Goal: Navigation & Orientation: Find specific page/section

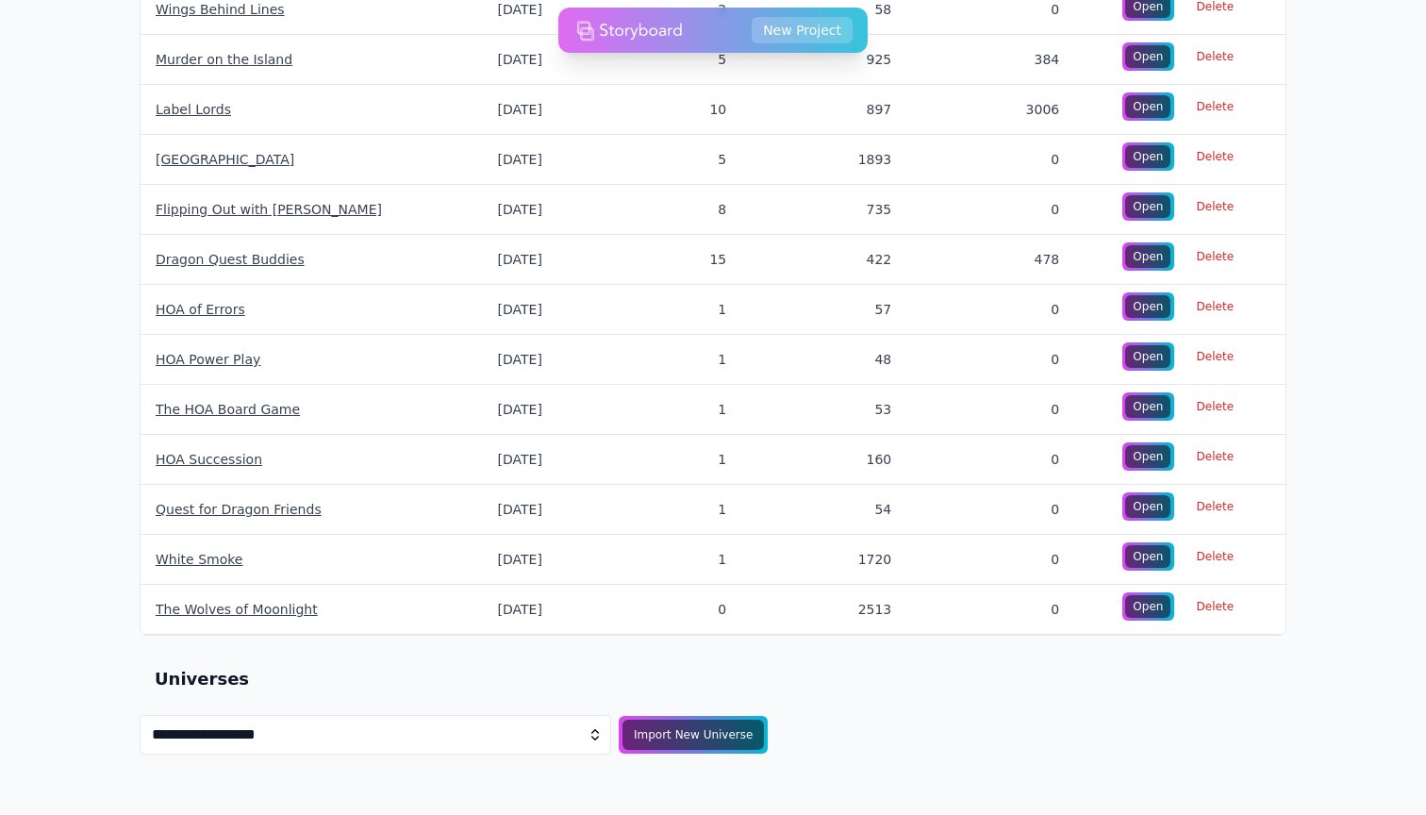
scroll to position [1678, 0]
select select "**********"
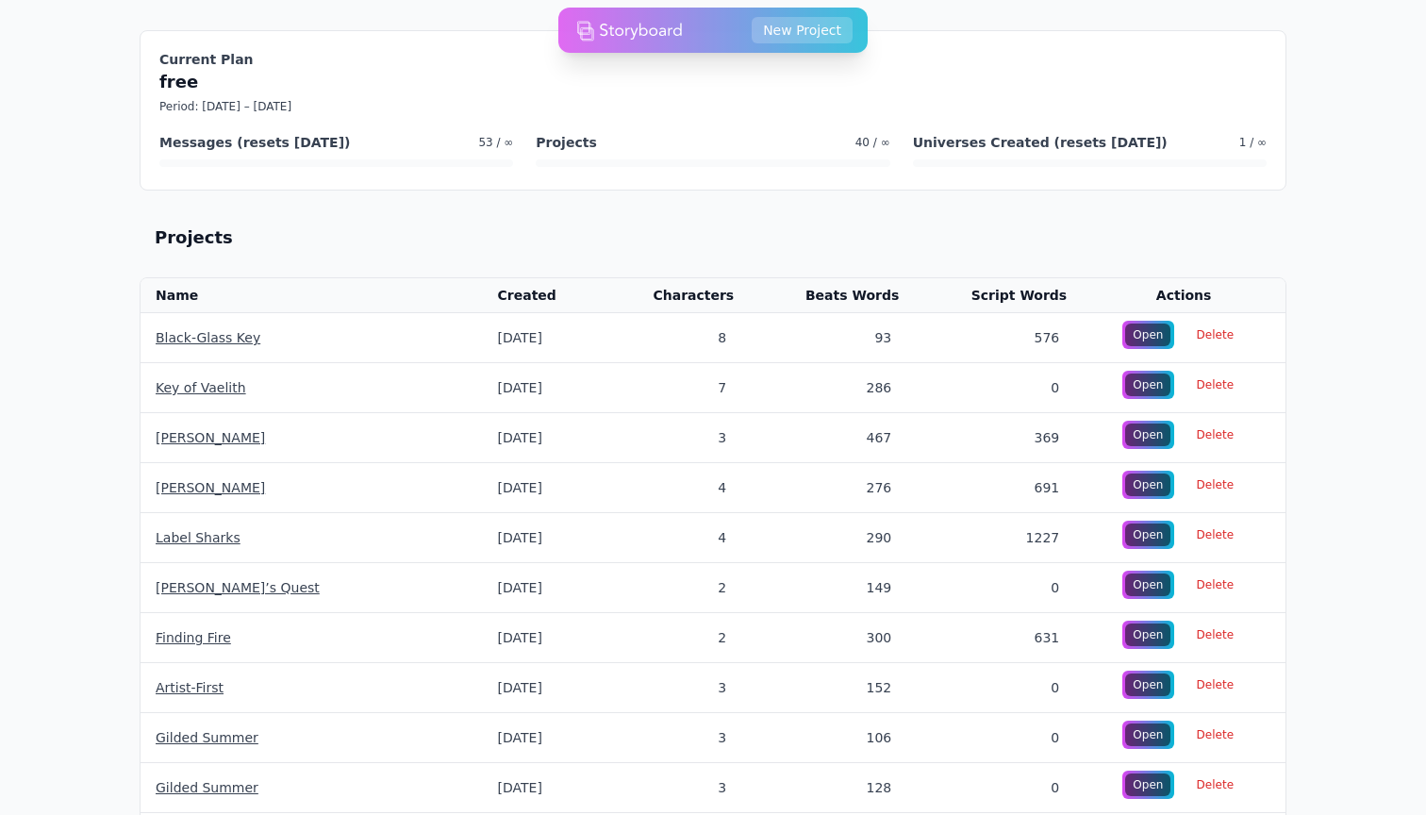
scroll to position [0, 0]
click at [191, 339] on link "Black-Glass Key" at bounding box center [208, 337] width 105 height 15
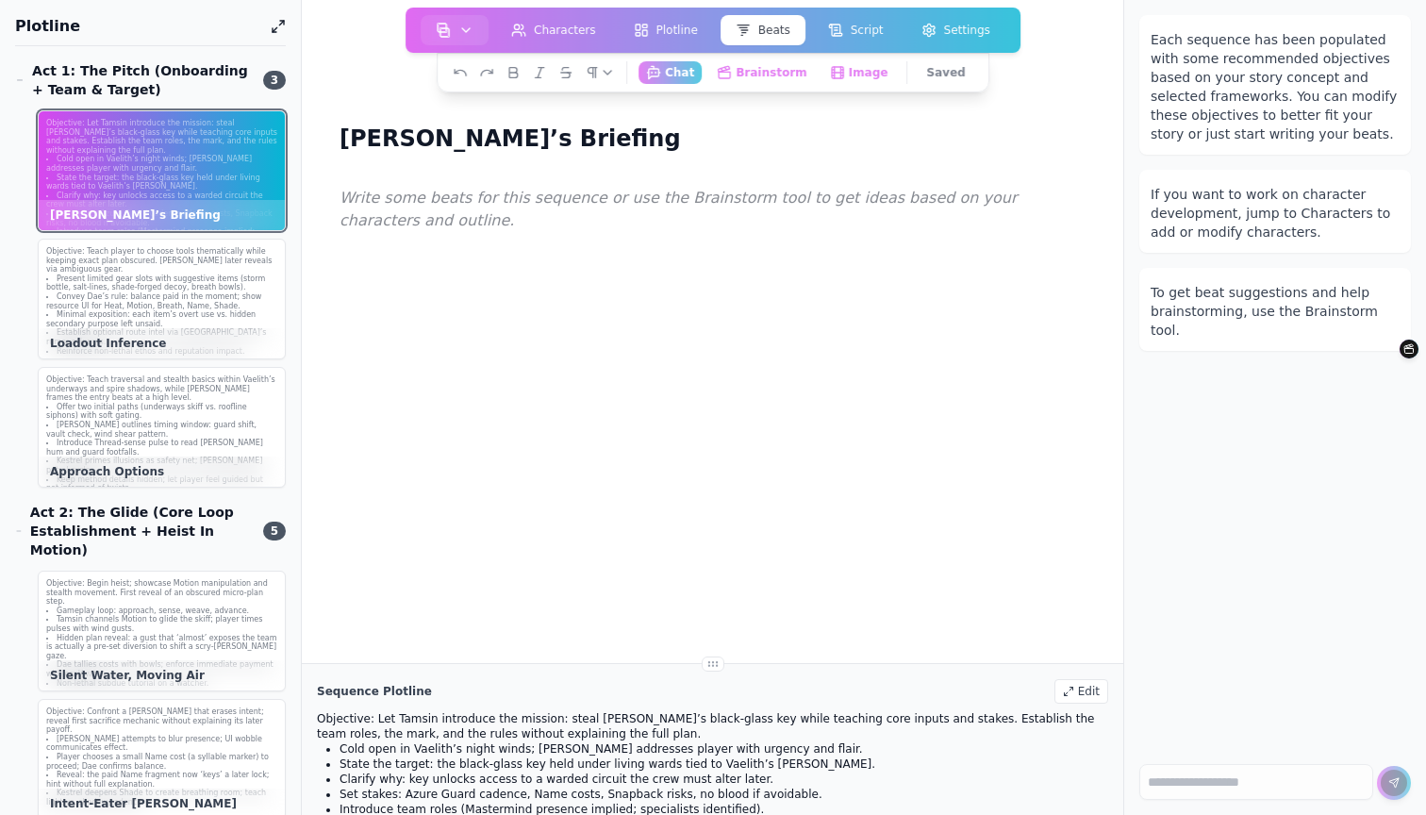
click at [389, 200] on p at bounding box center [712, 199] width 746 height 25
click at [392, 129] on h1 "[PERSON_NAME]’s Briefing" at bounding box center [510, 139] width 356 height 36
click at [398, 205] on p at bounding box center [712, 199] width 746 height 25
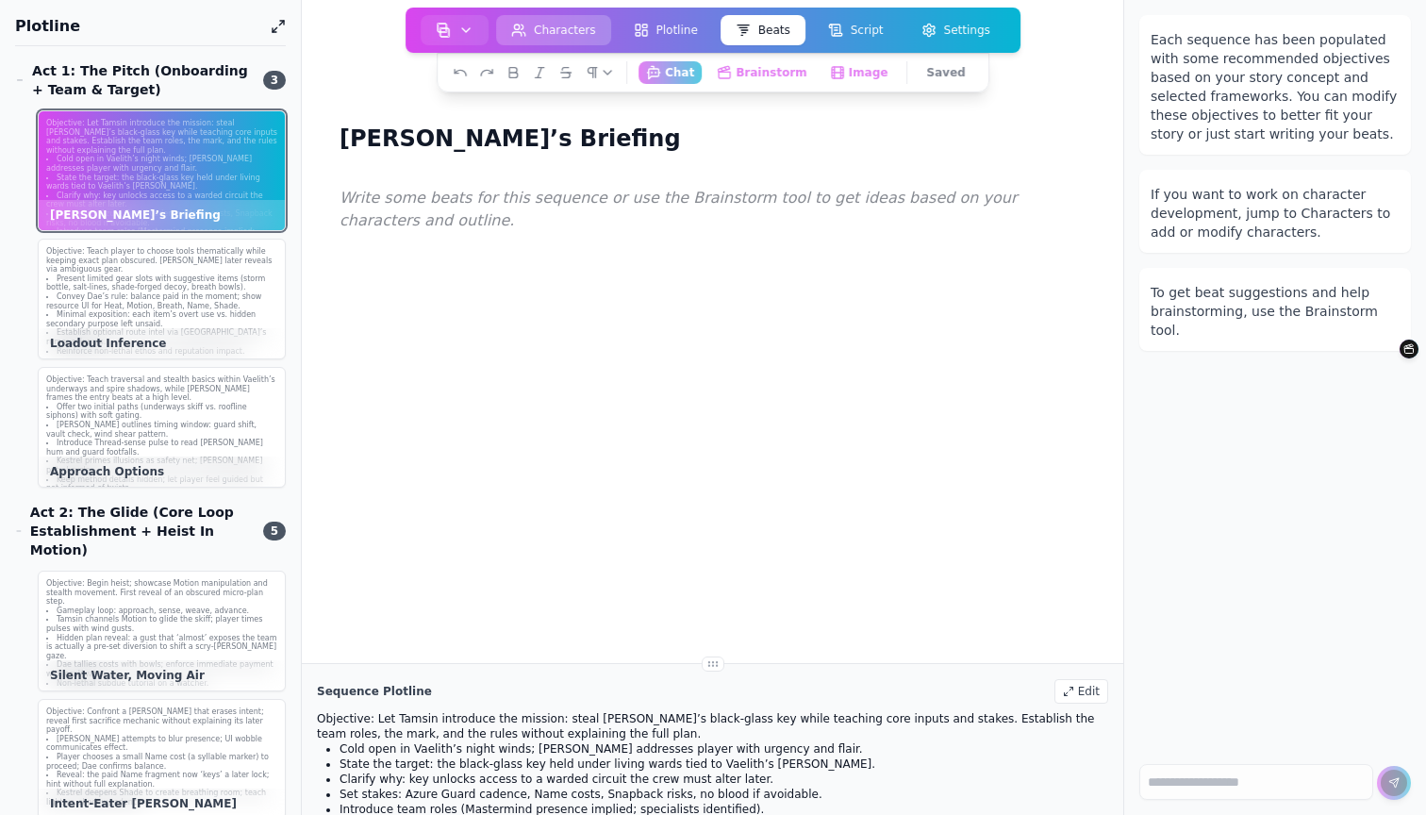
click at [587, 23] on button "Characters" at bounding box center [553, 30] width 115 height 30
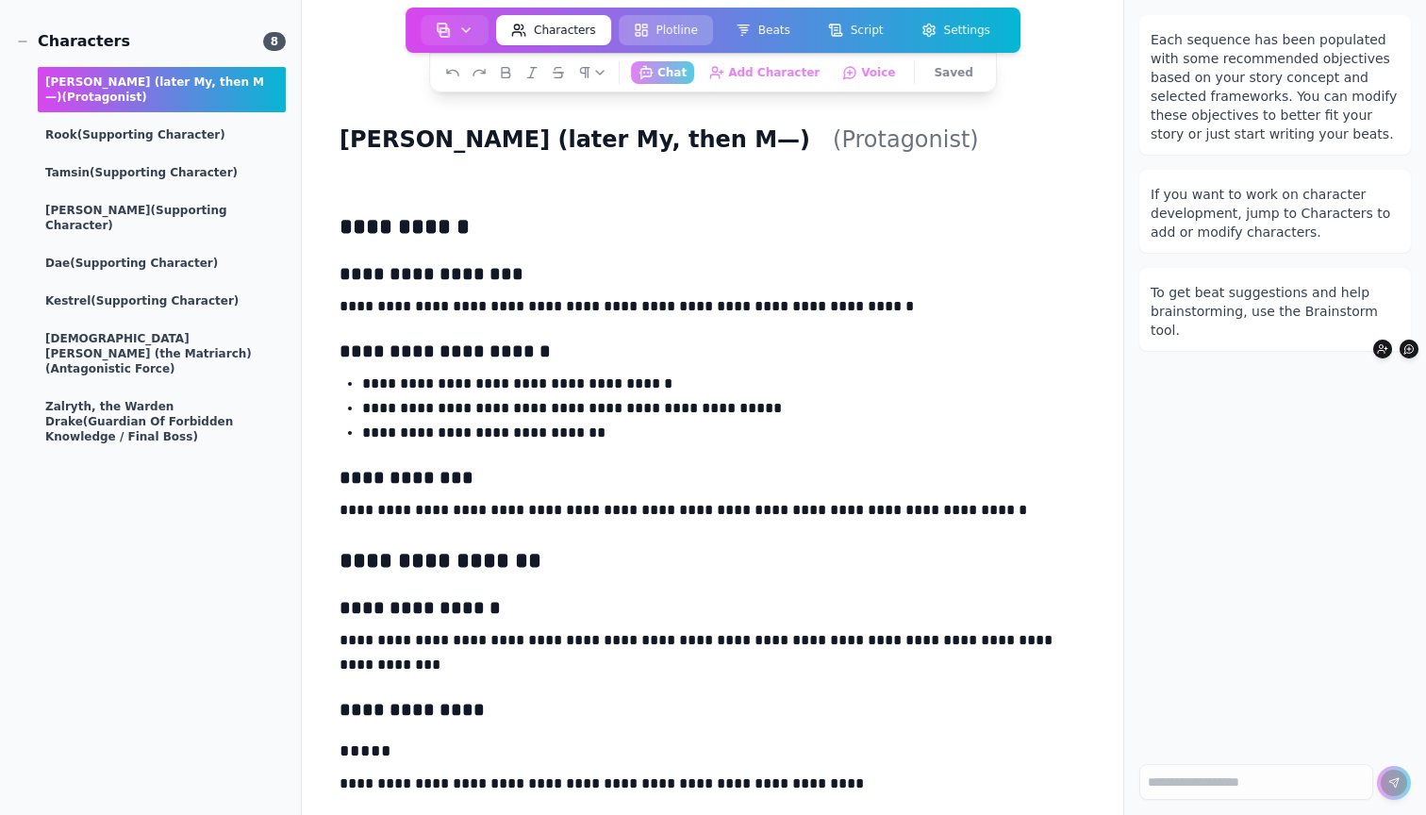
click at [659, 42] on button "Plotline" at bounding box center [666, 30] width 94 height 30
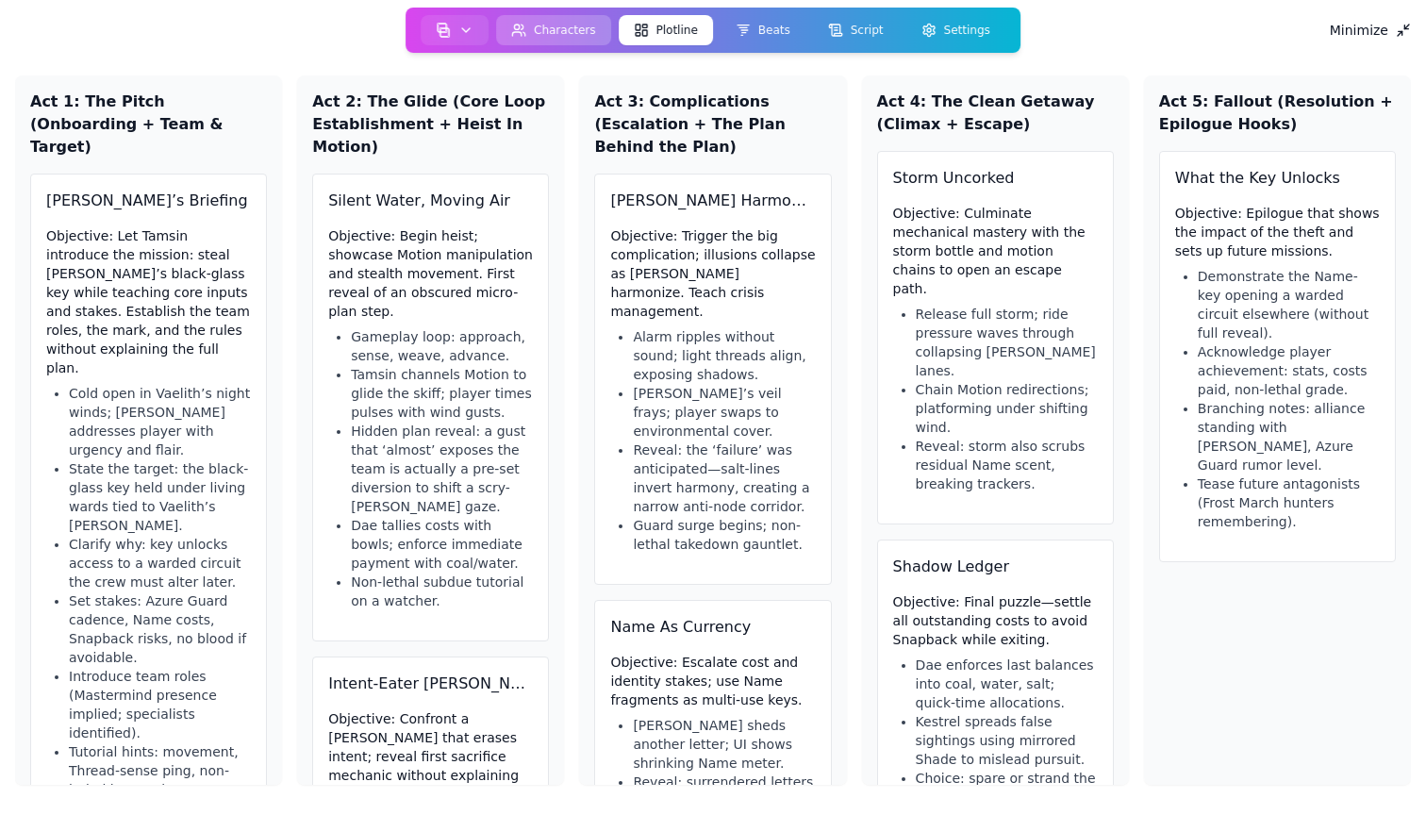
click at [562, 31] on button "Characters" at bounding box center [553, 30] width 115 height 30
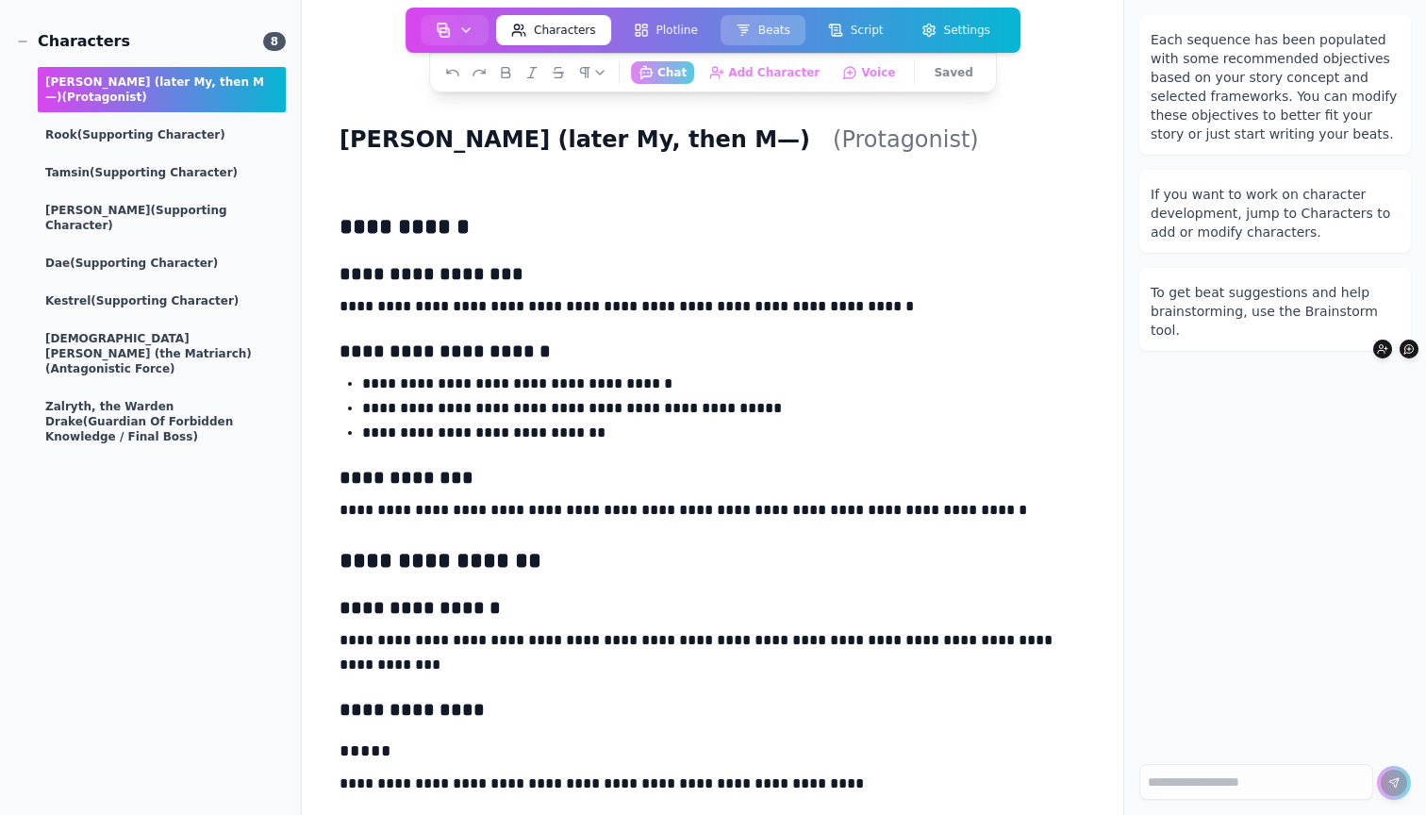
click at [756, 23] on button "Beats" at bounding box center [762, 30] width 85 height 30
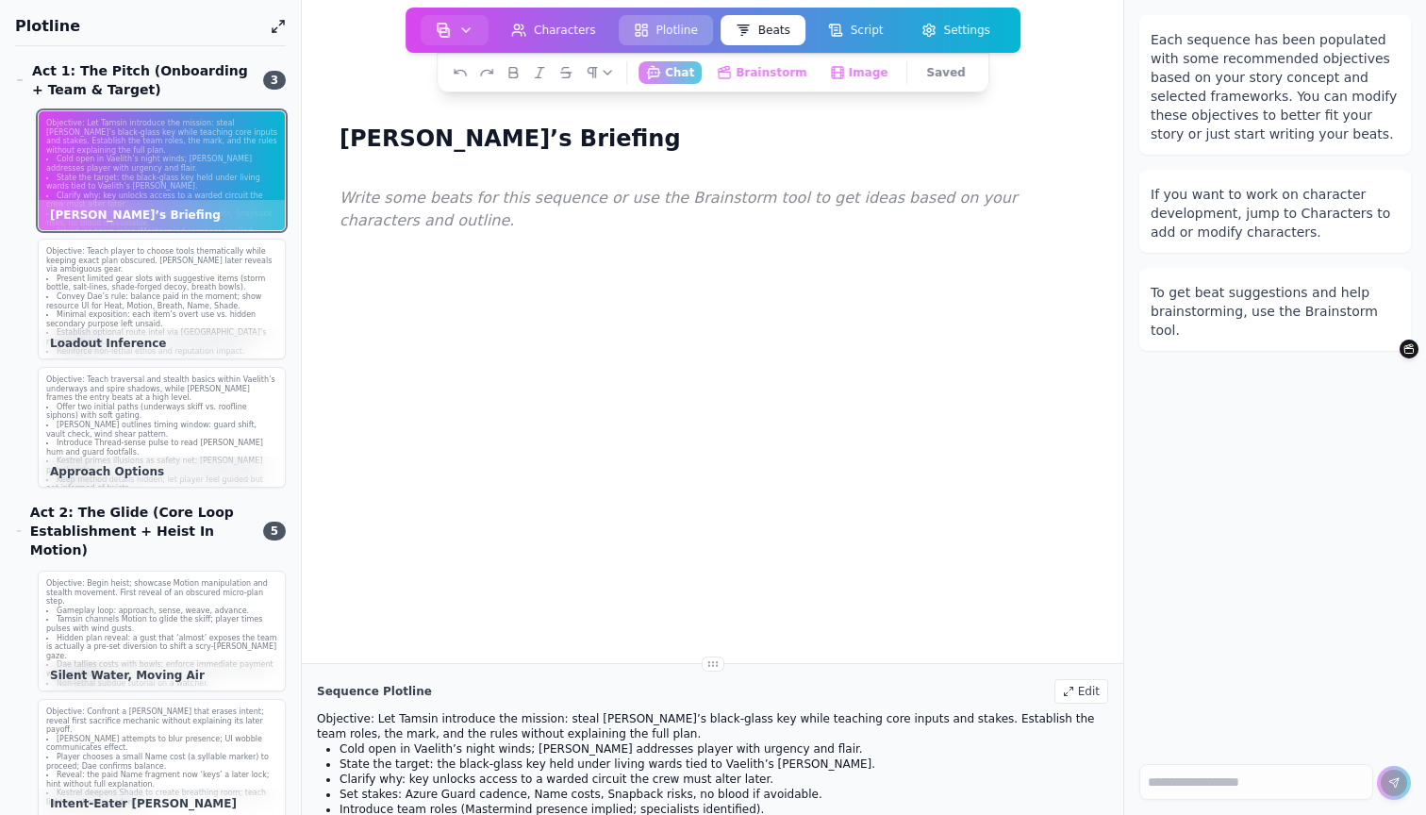
click at [653, 33] on button "Plotline" at bounding box center [666, 30] width 94 height 30
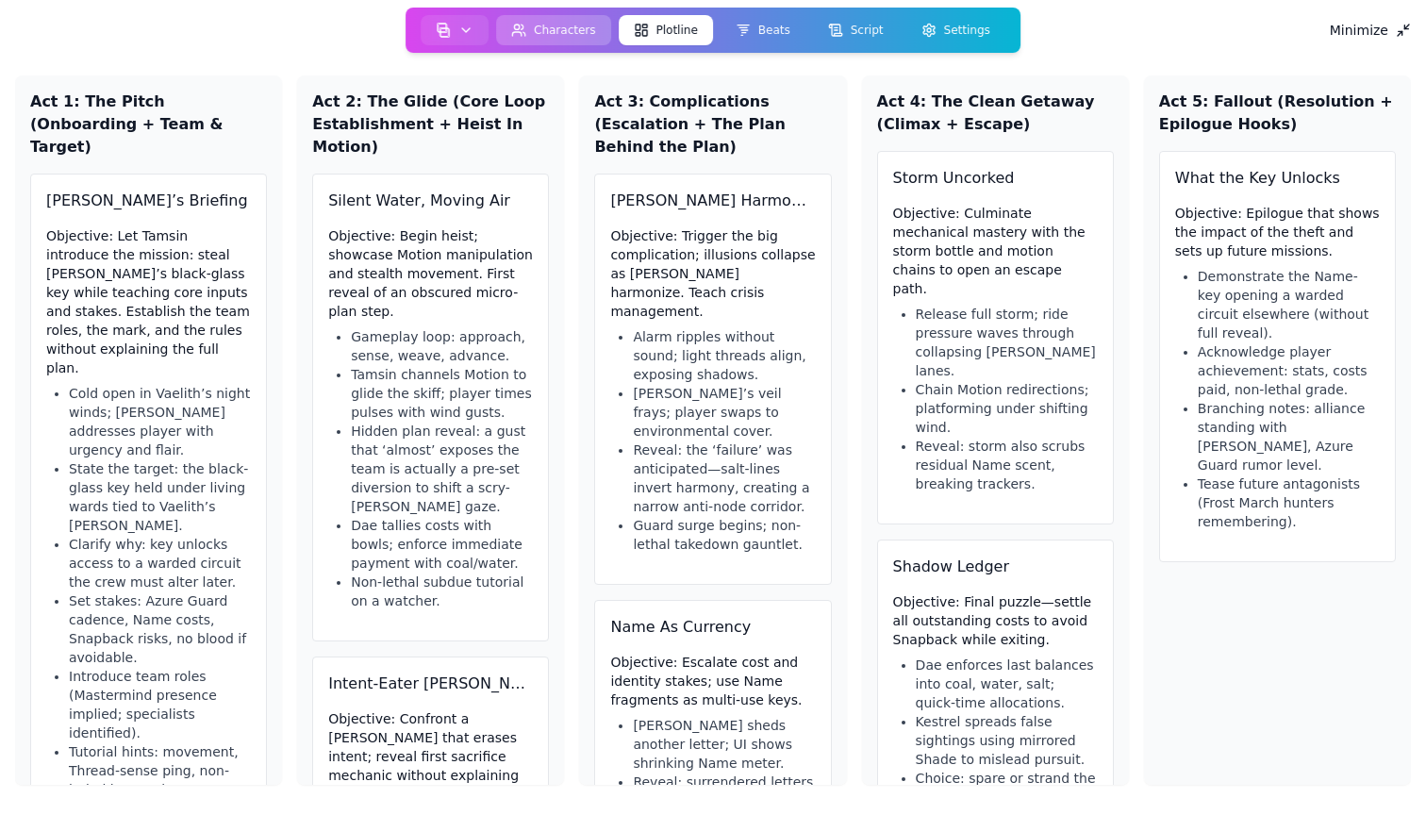
click at [587, 33] on button "Characters" at bounding box center [553, 30] width 115 height 30
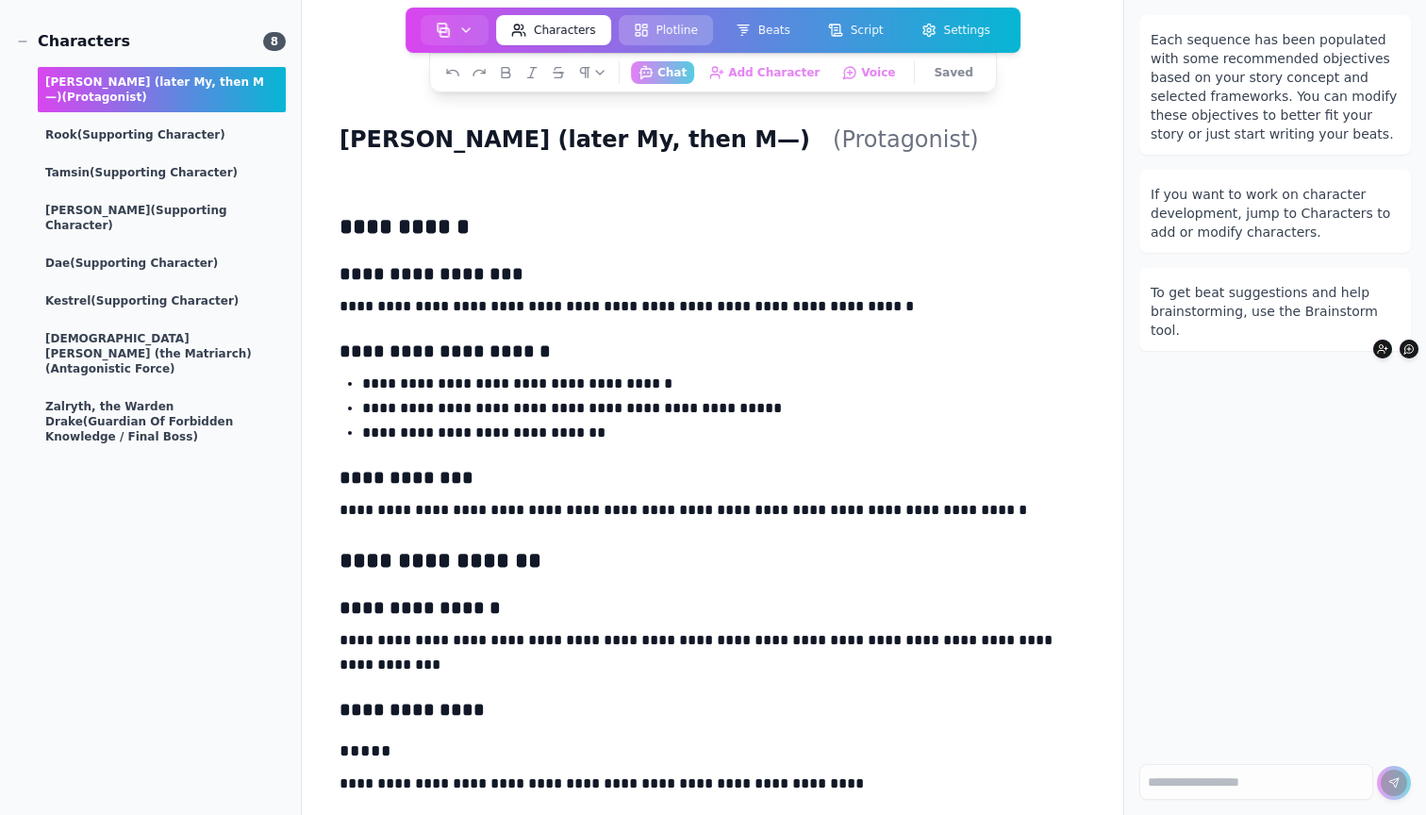
click at [683, 39] on button "Plotline" at bounding box center [666, 30] width 94 height 30
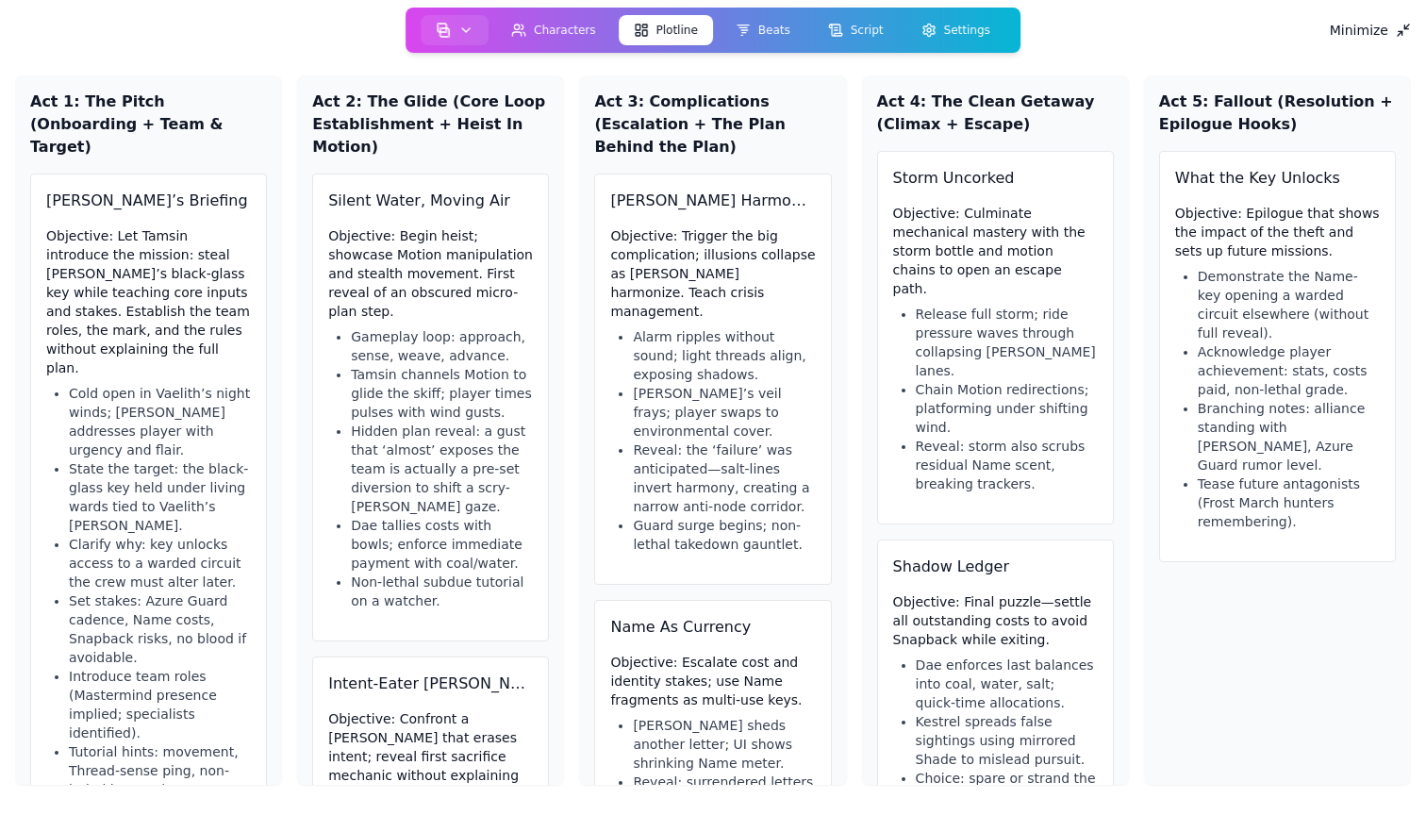
click at [670, 33] on button "Plotline" at bounding box center [666, 30] width 94 height 30
click at [764, 32] on button "Beats" at bounding box center [762, 30] width 85 height 30
